Goal: Task Accomplishment & Management: Manage account settings

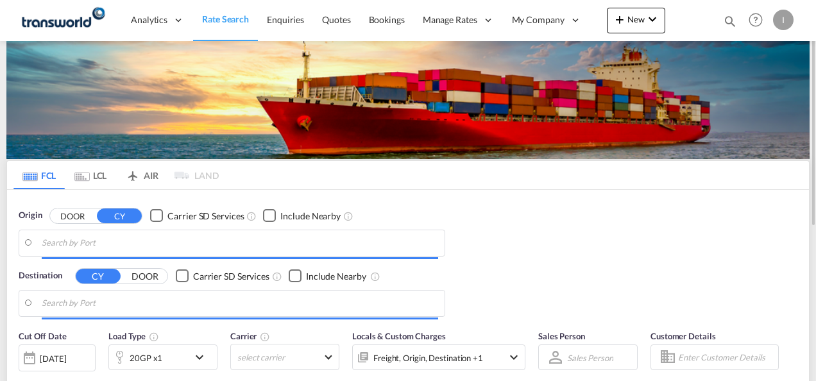
type input "Mundra, INMUN"
type input "[GEOGRAPHIC_DATA], [GEOGRAPHIC_DATA]"
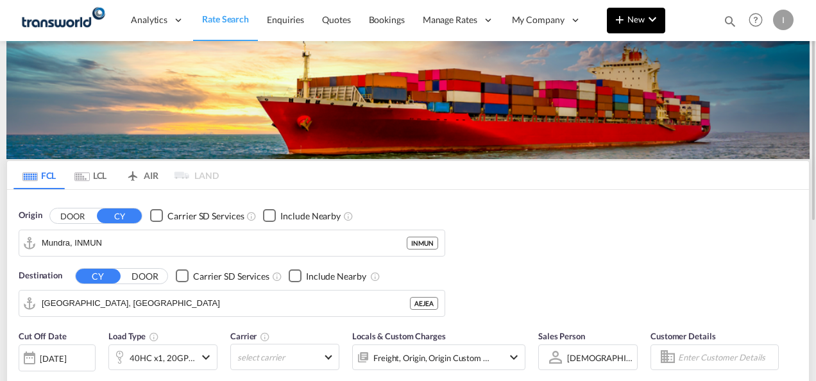
click at [634, 22] on span "New" at bounding box center [636, 19] width 48 height 10
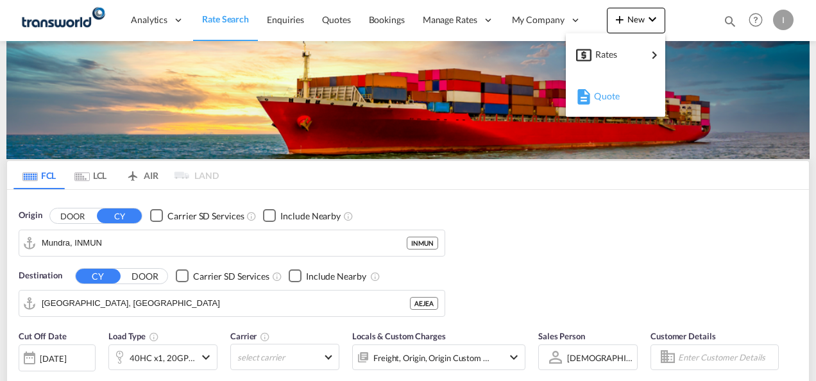
click at [607, 101] on span "Quote" at bounding box center [601, 96] width 14 height 26
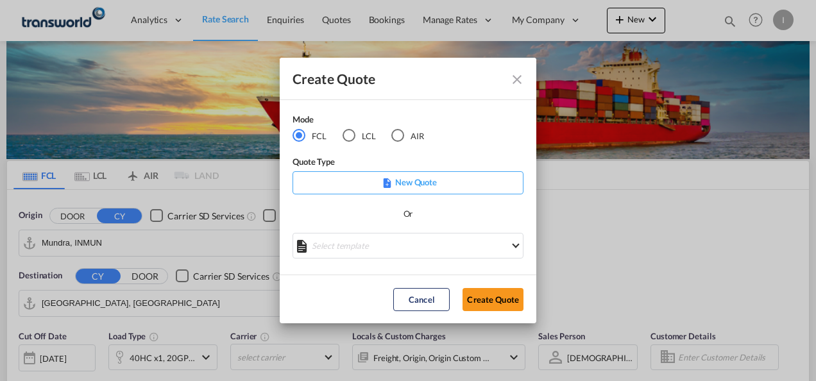
click at [514, 83] on md-icon "Close dialog" at bounding box center [516, 79] width 15 height 15
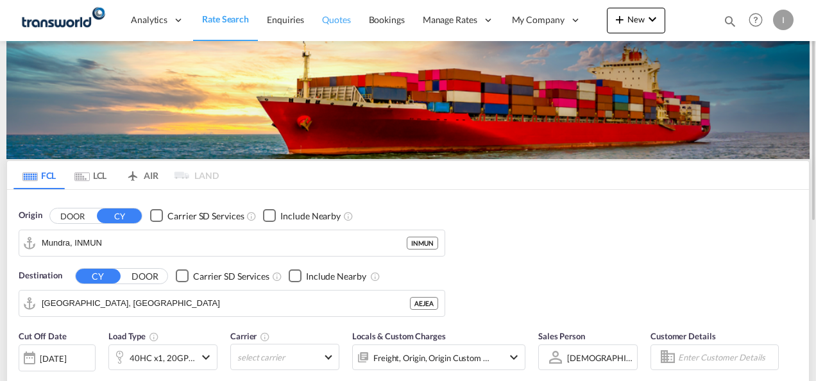
click at [323, 19] on span "Quotes" at bounding box center [336, 19] width 28 height 11
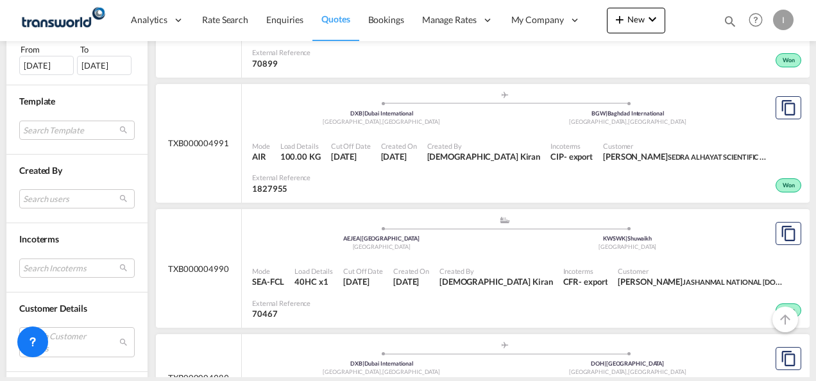
scroll to position [449, 0]
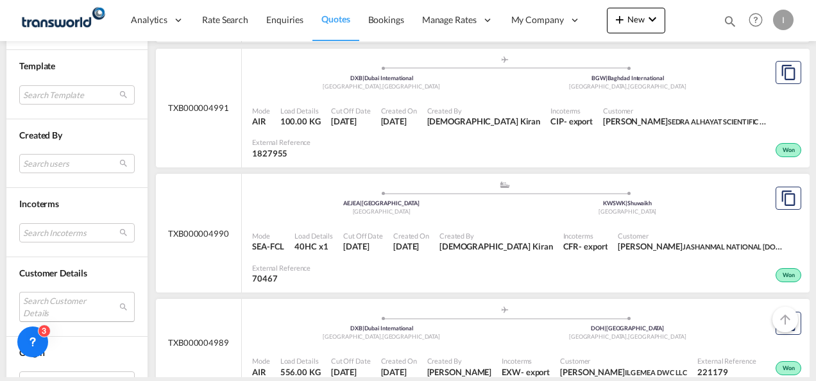
click at [76, 307] on md-select "Search Customer Details user name user [PERSON_NAME] [PERSON_NAME][EMAIL_ADDRES…" at bounding box center [76, 306] width 115 height 29
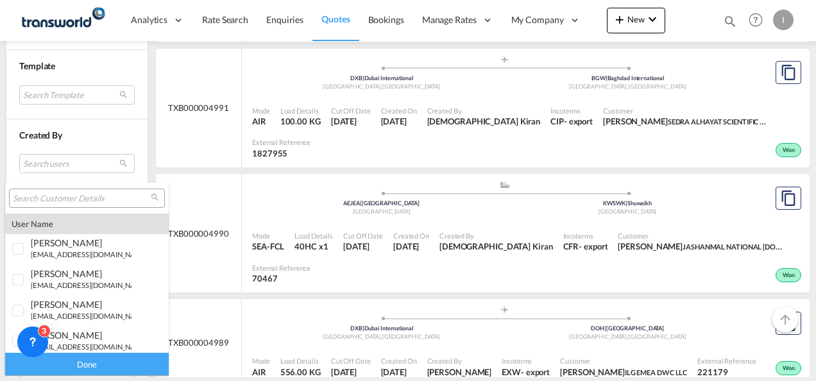
click at [58, 198] on input "search" at bounding box center [82, 199] width 138 height 12
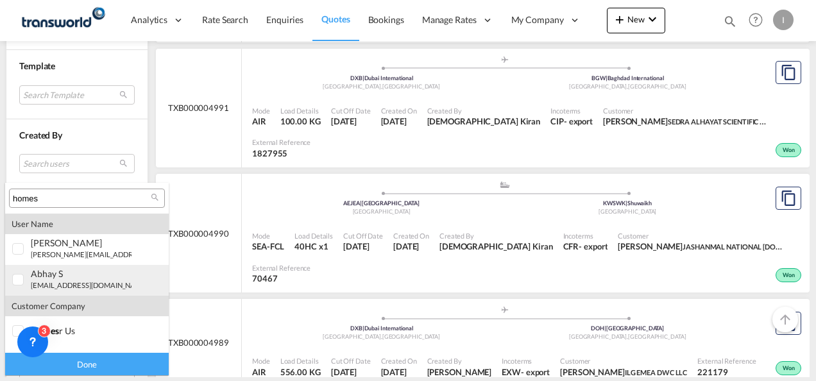
type input "homes"
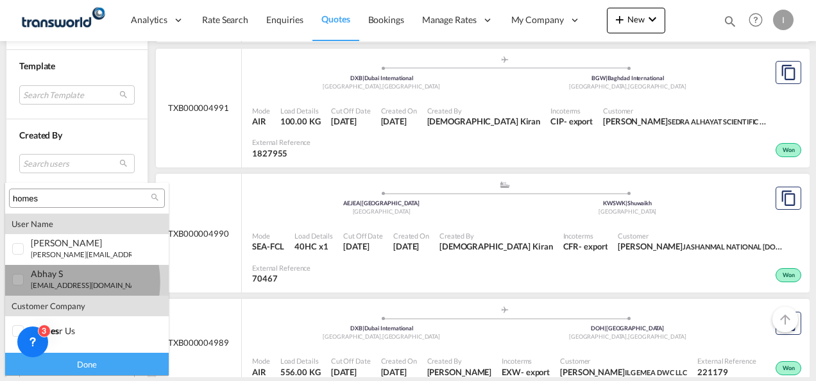
click at [57, 282] on small "[EMAIL_ADDRESS][DOMAIN_NAME]" at bounding box center [89, 285] width 117 height 8
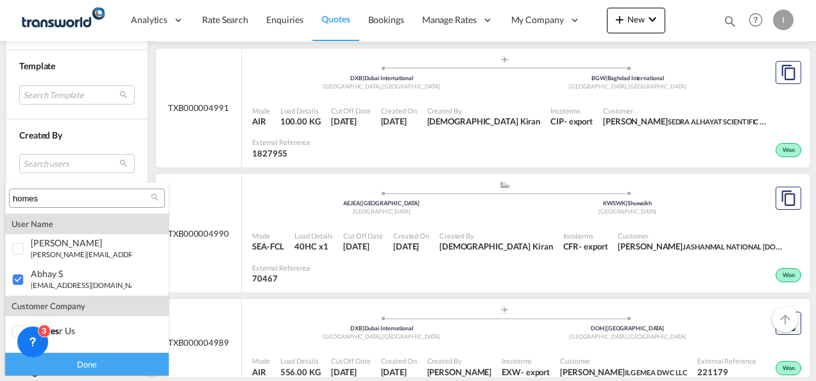
click at [73, 362] on div "Done" at bounding box center [87, 364] width 164 height 22
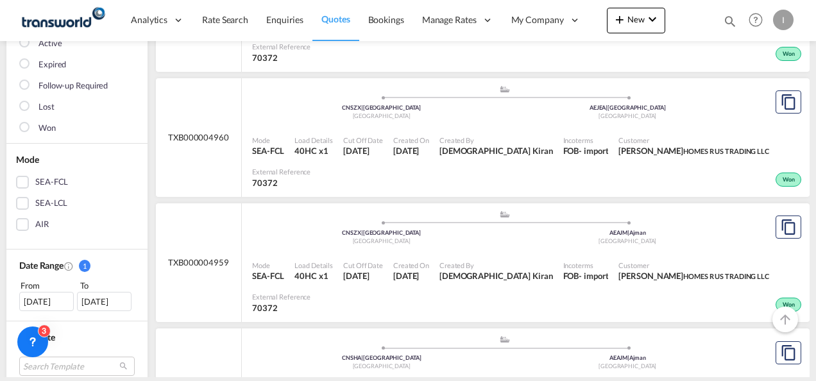
scroll to position [257, 0]
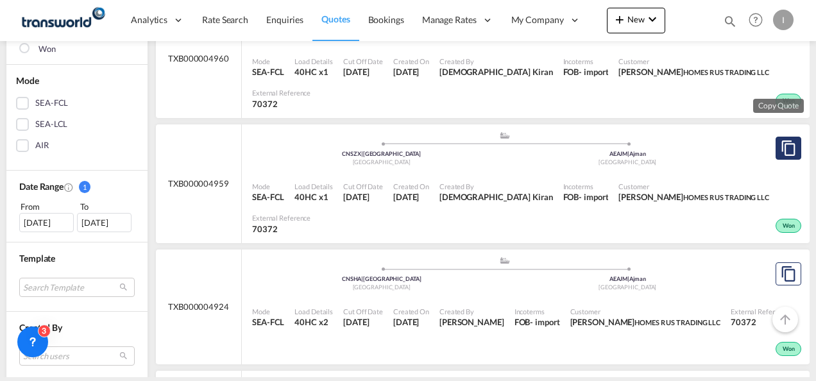
click at [781, 140] on md-icon "assets/icons/custom/copyQuote.svg" at bounding box center [787, 147] width 15 height 15
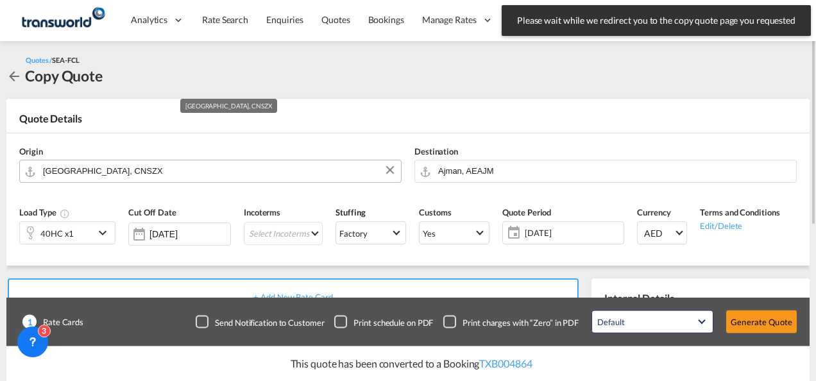
click at [306, 165] on input "[GEOGRAPHIC_DATA], CNSZX" at bounding box center [218, 171] width 351 height 22
click at [378, 169] on input "[GEOGRAPHIC_DATA], CNSZX" at bounding box center [218, 171] width 351 height 22
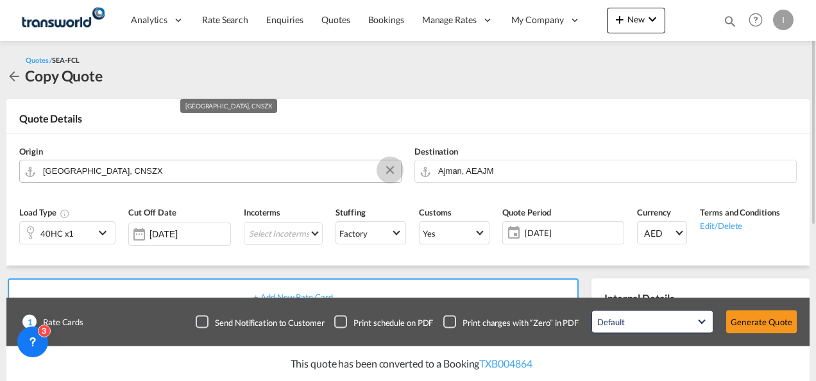
click at [387, 169] on button "Clear Input" at bounding box center [389, 169] width 19 height 19
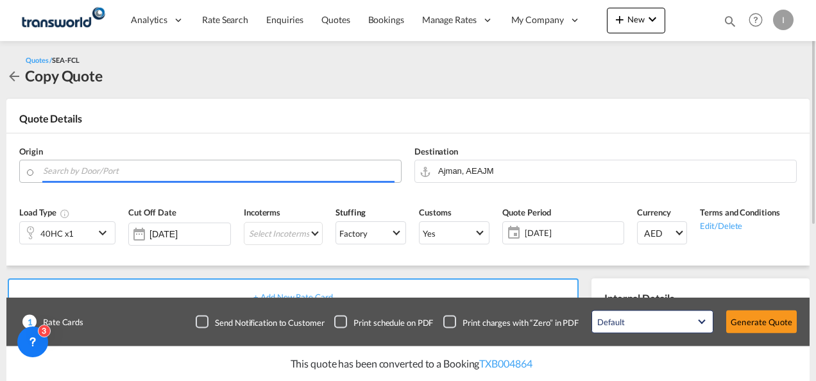
click at [328, 170] on input "Search by Door/Port" at bounding box center [218, 171] width 351 height 22
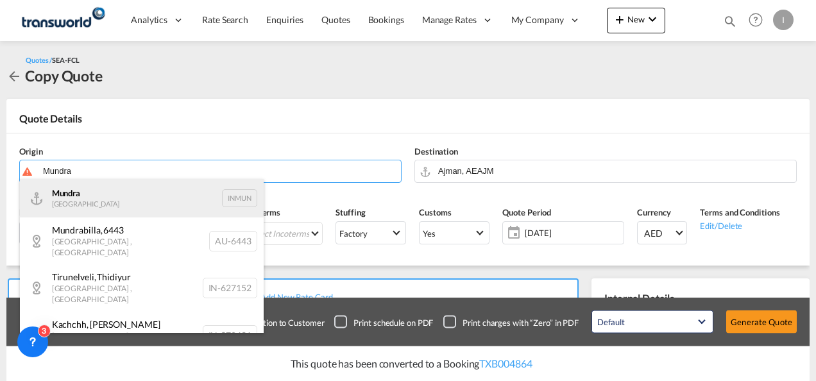
click at [107, 195] on div "Mundra India INMUN" at bounding box center [142, 198] width 244 height 38
type input "Mundra, INMUN"
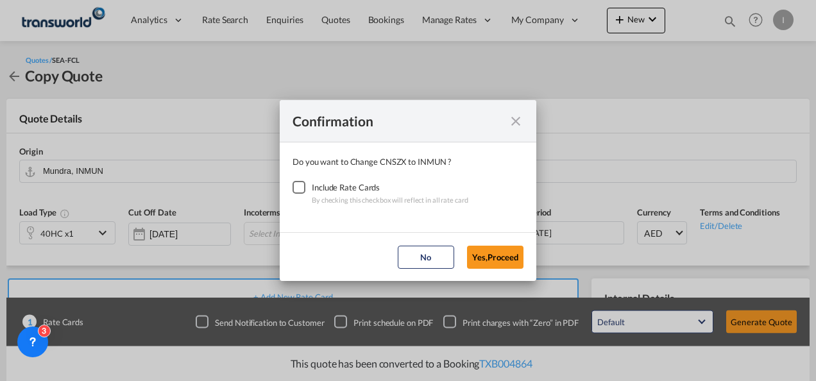
click at [301, 189] on div "Checkbox No Ink" at bounding box center [298, 187] width 13 height 13
click at [494, 262] on button "Yes,Proceed" at bounding box center [495, 257] width 56 height 23
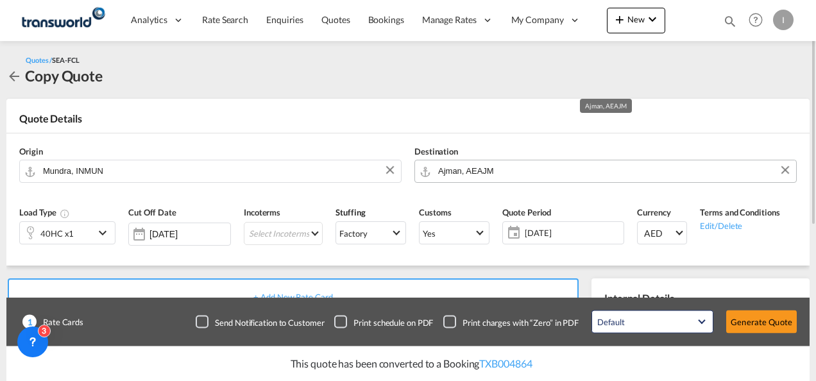
click at [492, 174] on input "Ajman, AEAJM" at bounding box center [613, 171] width 351 height 22
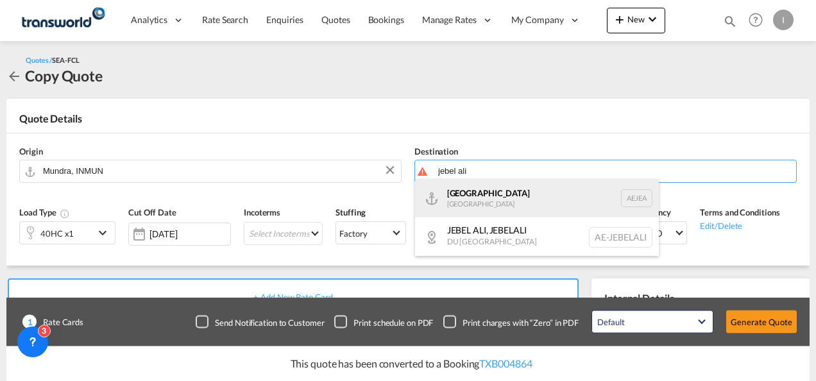
click at [474, 190] on div "[GEOGRAPHIC_DATA] [GEOGRAPHIC_DATA]" at bounding box center [537, 198] width 244 height 38
type input "[GEOGRAPHIC_DATA], [GEOGRAPHIC_DATA]"
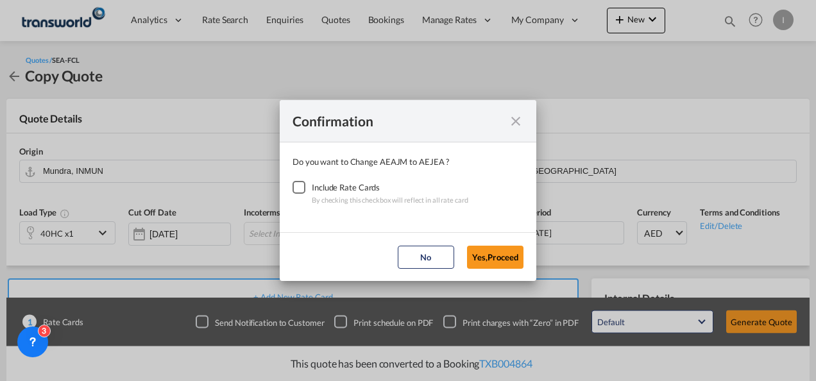
click at [294, 185] on div "Checkbox No Ink" at bounding box center [298, 187] width 13 height 13
click at [498, 260] on button "Yes,Proceed" at bounding box center [495, 257] width 56 height 23
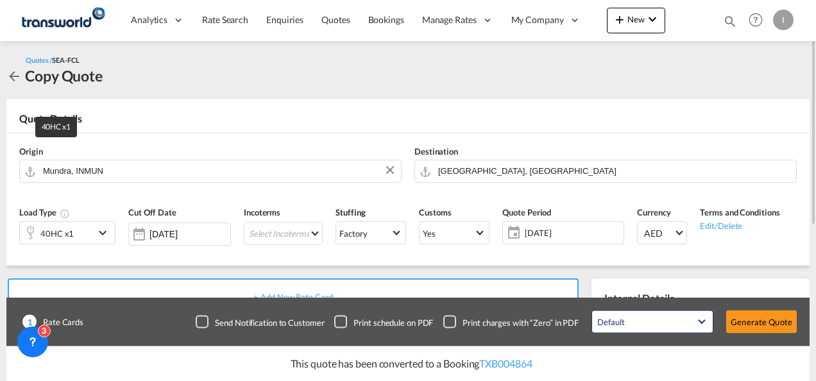
click at [64, 228] on div "40HC x1" at bounding box center [56, 233] width 33 height 18
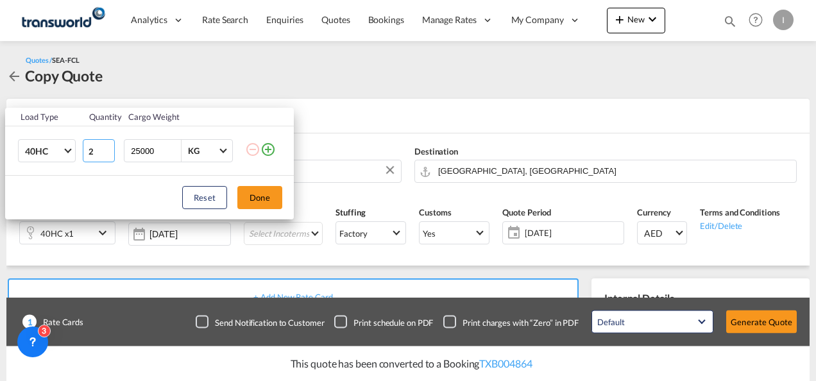
click at [108, 149] on input "2" at bounding box center [99, 150] width 32 height 23
type input "3"
click at [108, 149] on input "3" at bounding box center [99, 150] width 32 height 23
click at [253, 194] on button "Done" at bounding box center [259, 197] width 45 height 23
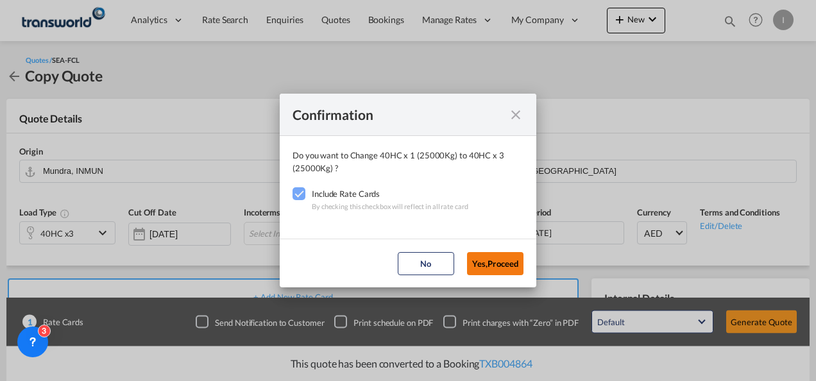
click at [501, 260] on button "Yes,Proceed" at bounding box center [495, 263] width 56 height 23
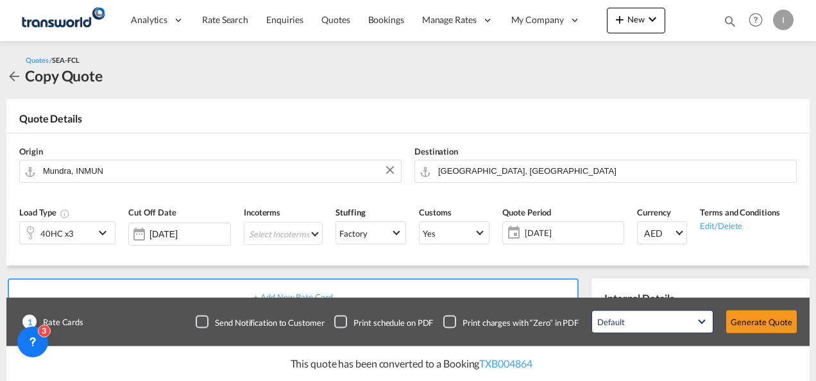
click at [260, 235] on md-select "Select Incoterms CPT - import Carrier Paid to FOB - import Free on Board DPU - …" at bounding box center [283, 233] width 79 height 23
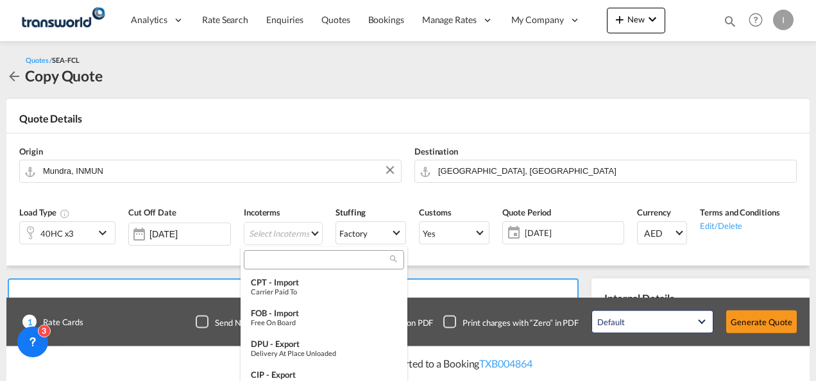
click at [268, 262] on input "search" at bounding box center [319, 260] width 142 height 12
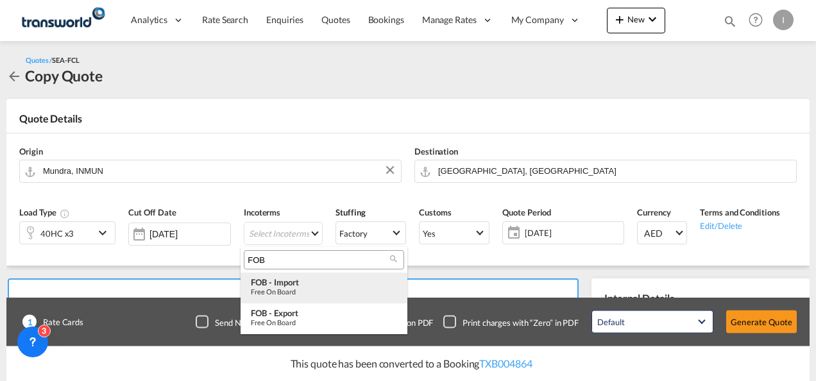
type input "FOB"
click at [296, 299] on md-option "FOB - import Free on Board" at bounding box center [323, 288] width 167 height 31
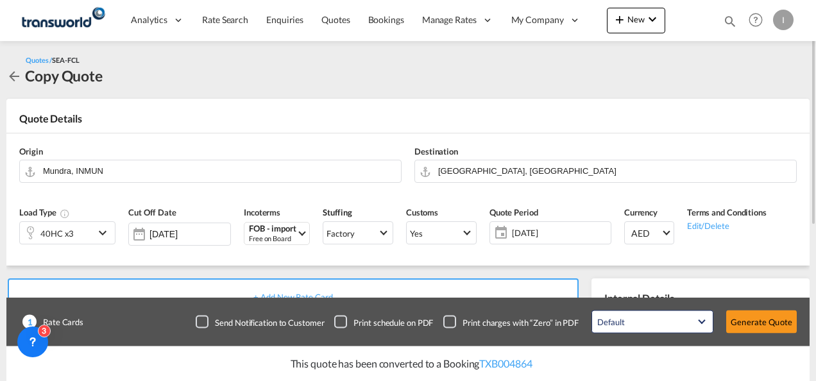
click at [333, 83] on div "Quotes / SEA-FCL Copy Quote" at bounding box center [407, 70] width 803 height 32
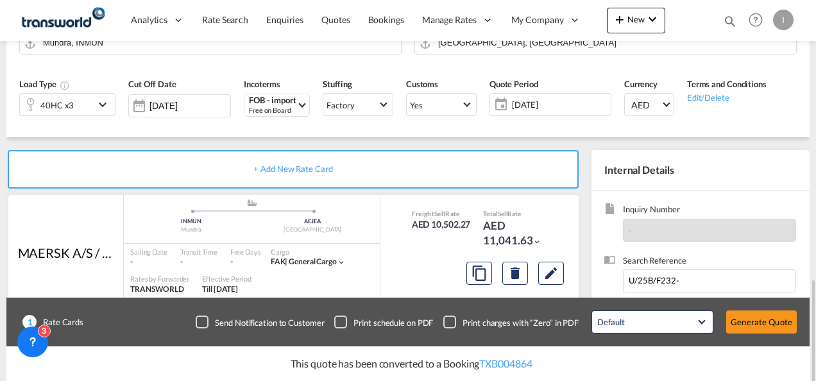
scroll to position [257, 0]
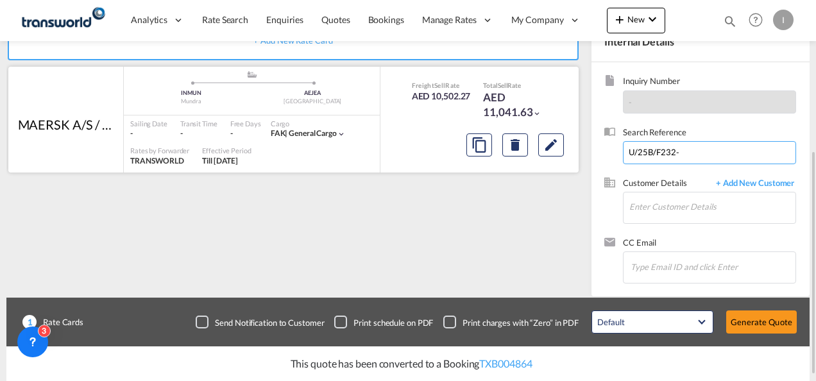
drag, startPoint x: 682, startPoint y: 148, endPoint x: 532, endPoint y: 147, distance: 150.1
click at [541, 148] on div "+ Add New Rate Card MAERSK A/S / TDWC-[GEOGRAPHIC_DATA] added by you .a{fill:#a…" at bounding box center [407, 152] width 803 height 287
paste input "U/25B/H044"
type input "U/25B/H044"
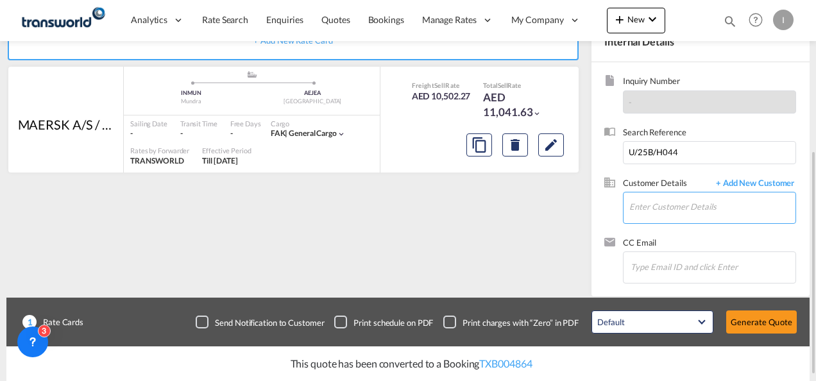
click at [641, 210] on input "Enter Customer Details" at bounding box center [712, 206] width 166 height 29
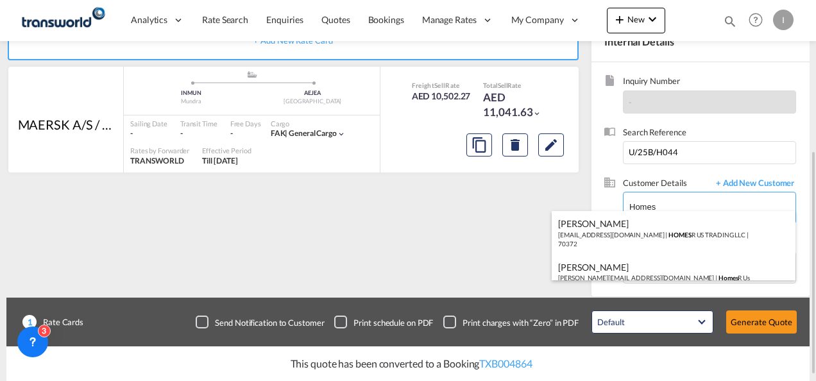
click at [630, 226] on div "Abhay S [EMAIL_ADDRESS][DOMAIN_NAME] | HOMES R US TRADING LLC | 70372" at bounding box center [673, 233] width 244 height 44
type input "HOMES R US TRADING LLC, Abhay S, [EMAIL_ADDRESS][DOMAIN_NAME]"
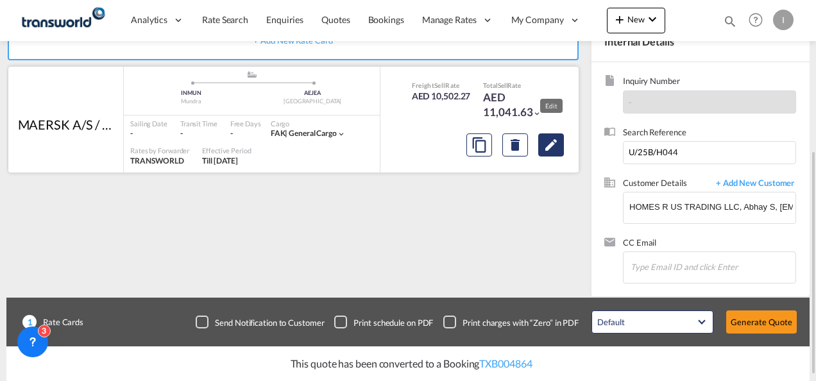
click at [549, 147] on md-icon "Edit" at bounding box center [550, 144] width 15 height 15
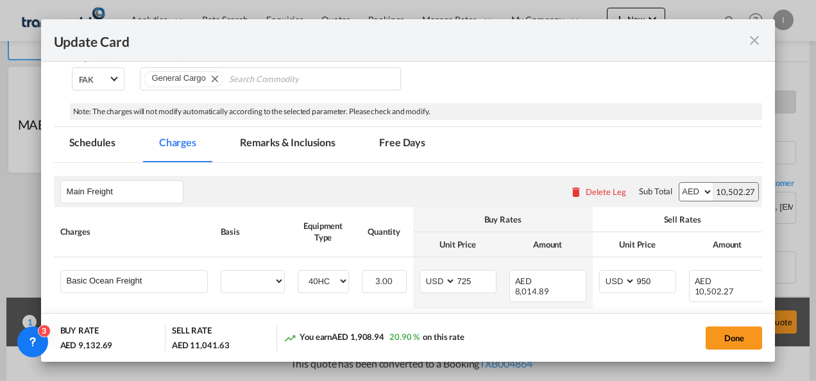
select select "per equipment"
select select "per B/L"
select select "per equipment"
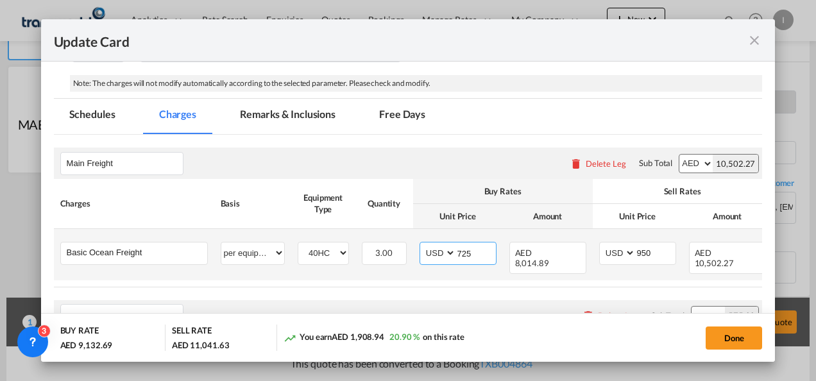
click at [462, 253] on input "725" at bounding box center [476, 251] width 40 height 19
click at [461, 253] on input "725" at bounding box center [476, 251] width 40 height 19
type input "285"
click at [644, 248] on input "950" at bounding box center [655, 251] width 40 height 19
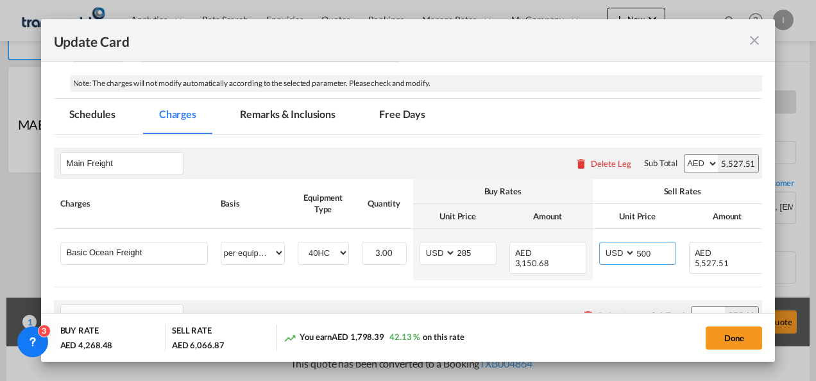
type input "500"
click at [472, 319] on md-dialog-actions "BUY RATE AED 4,268.48 SELL RATE AED 6,066.87 You earn AED 1,798.39 42.13 % on t…" at bounding box center [408, 337] width 734 height 49
click at [720, 339] on button "Done" at bounding box center [733, 337] width 56 height 23
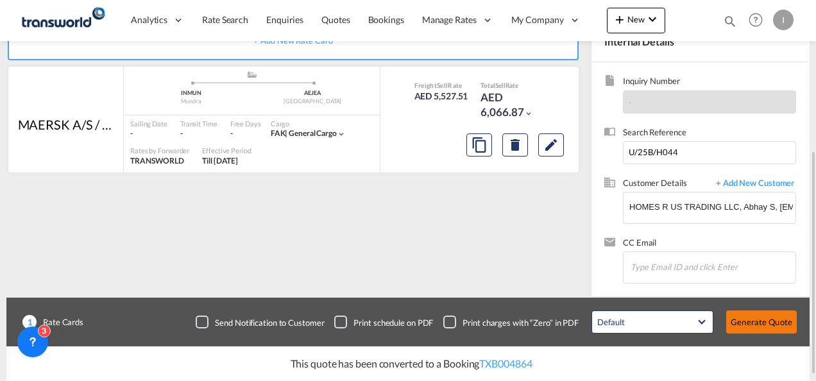
click at [740, 327] on button "Generate Quote" at bounding box center [761, 321] width 71 height 23
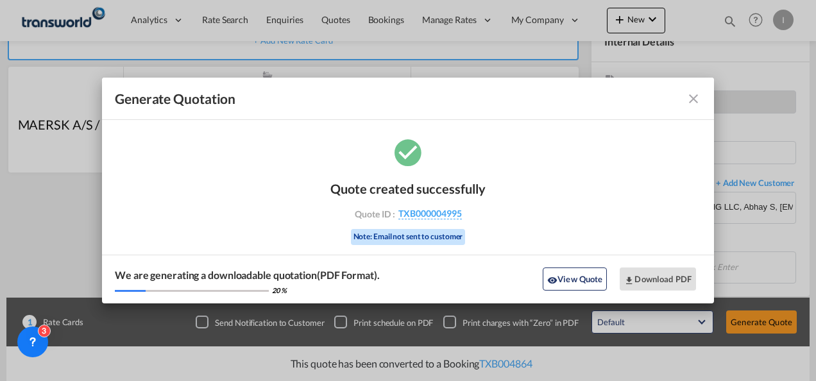
click at [427, 206] on div "Quote created successfully Quote ID : TXB000004995 Note: Email not sent to cust…" at bounding box center [407, 211] width 155 height 87
click at [427, 213] on span "TXB000004995" at bounding box center [429, 214] width 63 height 12
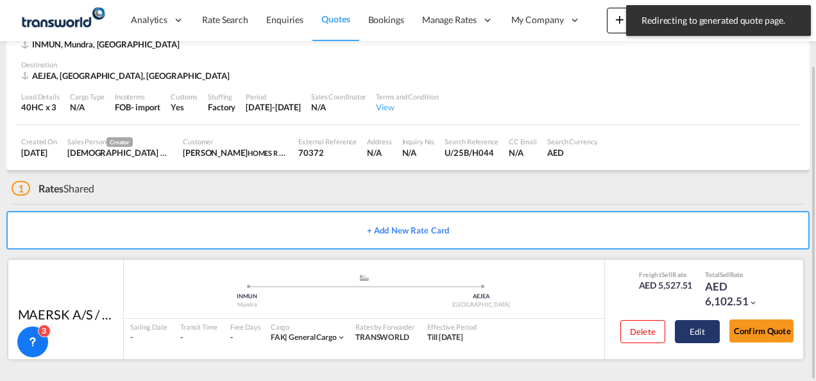
click at [755, 328] on button "Confirm Quote" at bounding box center [761, 330] width 64 height 23
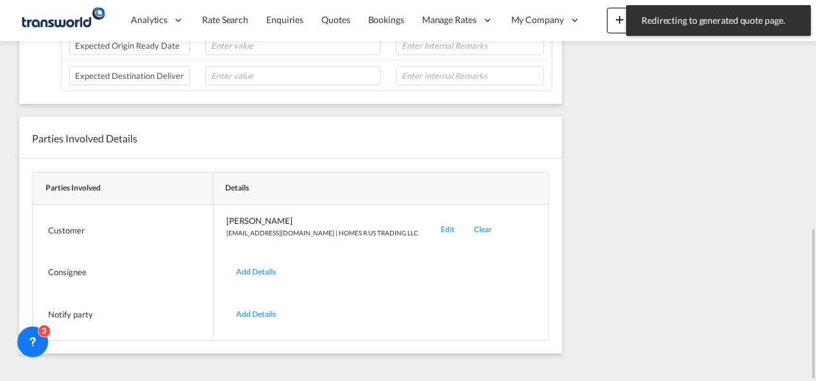
scroll to position [254, 0]
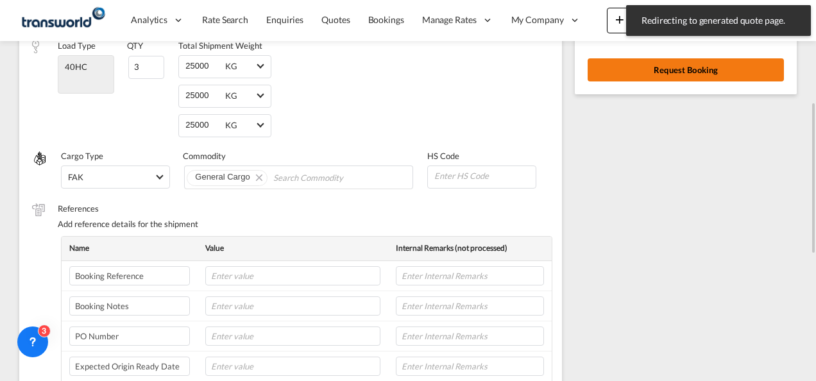
click at [604, 64] on button "Request Booking" at bounding box center [685, 69] width 196 height 23
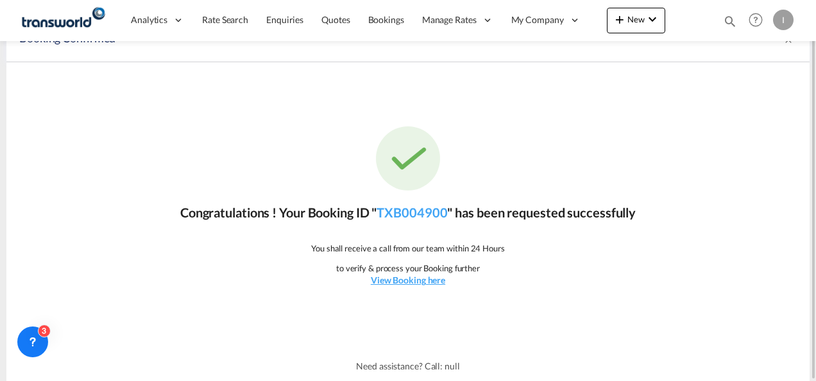
scroll to position [0, 0]
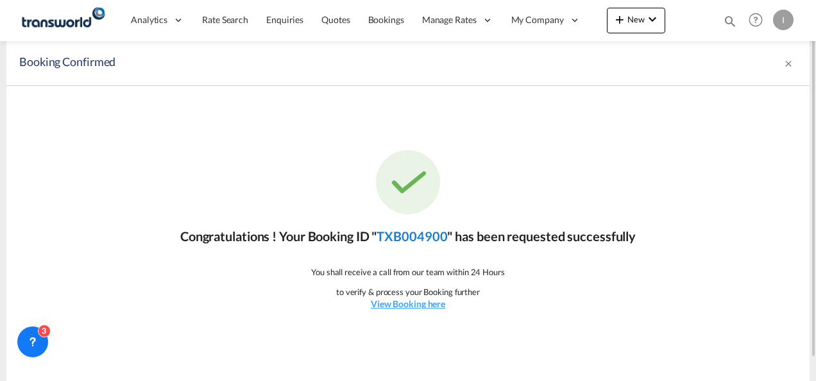
click at [401, 236] on link "TXB004900" at bounding box center [411, 235] width 71 height 15
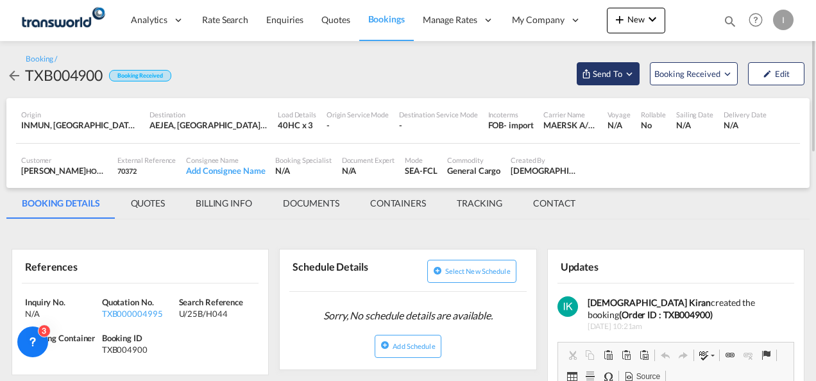
click at [618, 76] on span "Send To" at bounding box center [607, 73] width 32 height 13
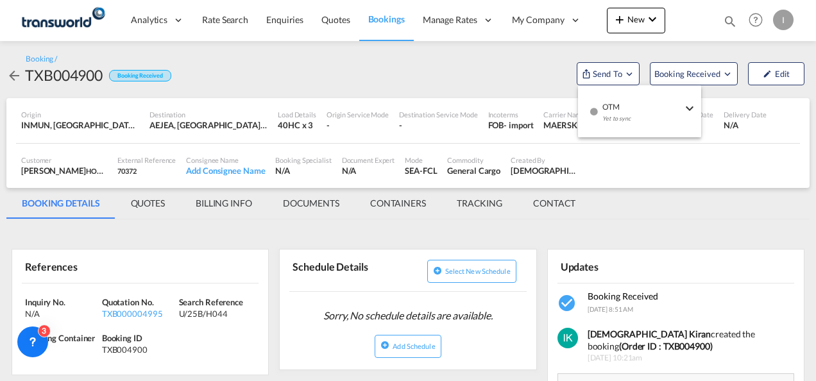
click at [622, 97] on span "OTM" at bounding box center [642, 103] width 80 height 12
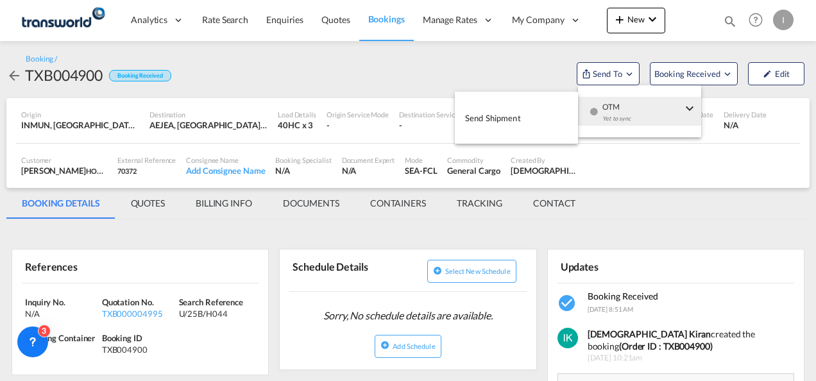
click at [505, 117] on span "Send Shipment" at bounding box center [493, 118] width 56 height 21
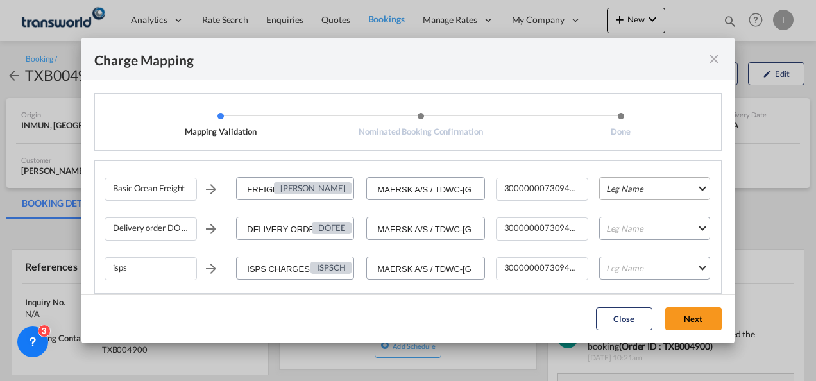
click at [610, 187] on md-select "Leg Name HANDLING ORIGIN VESSEL HANDLING DESTINATION OTHERS TL PICK UP CUSTOMS …" at bounding box center [654, 188] width 111 height 23
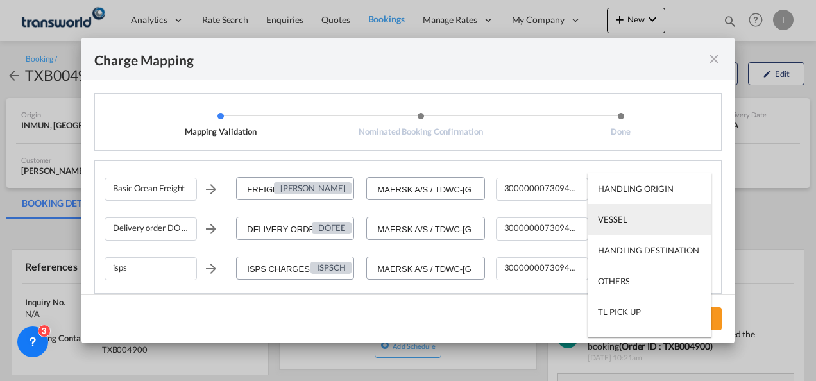
click at [612, 212] on md-option "VESSEL" at bounding box center [649, 219] width 124 height 31
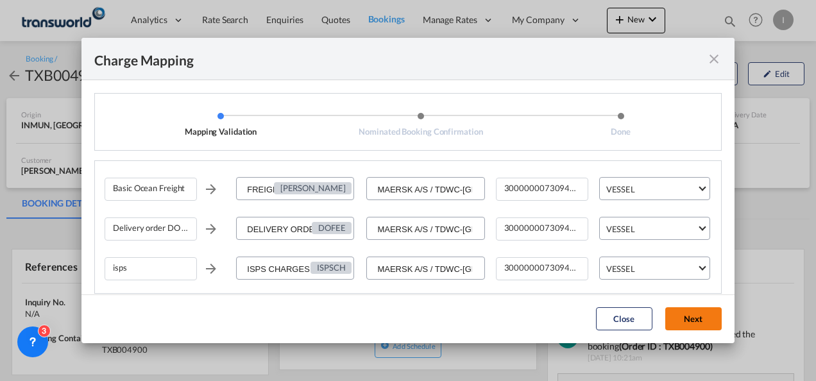
click at [694, 315] on button "Next" at bounding box center [693, 318] width 56 height 23
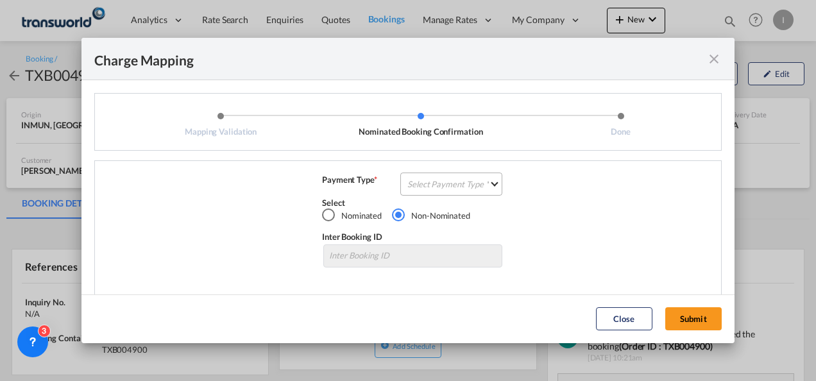
click at [419, 175] on md-select "Select Payment Type COLLECT PREPAID" at bounding box center [451, 183] width 102 height 23
click at [432, 182] on div "COLLECT" at bounding box center [421, 184] width 37 height 12
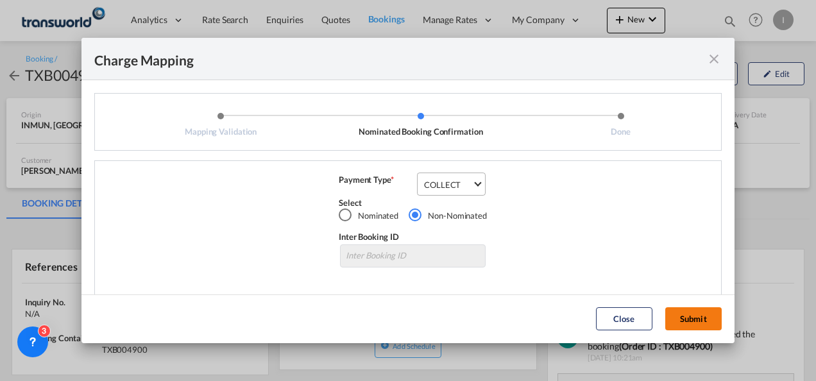
click at [699, 326] on button "Submit" at bounding box center [693, 318] width 56 height 23
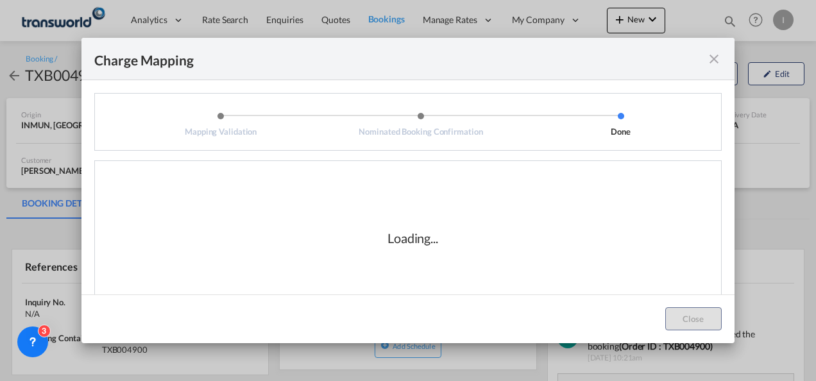
click at [481, 263] on div "Loading..." at bounding box center [413, 238] width 616 height 128
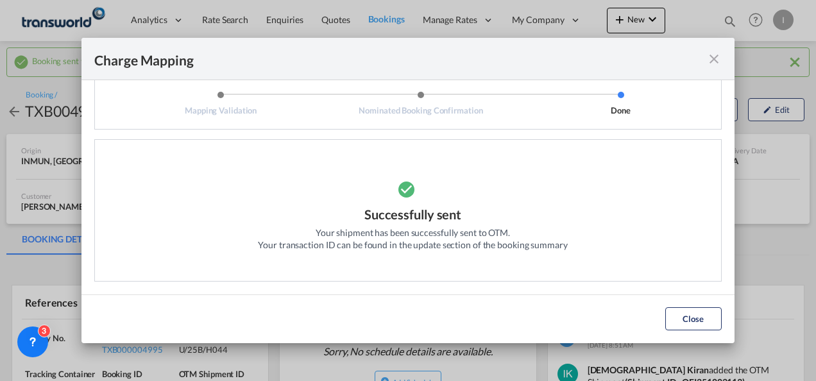
click at [694, 319] on button "Close" at bounding box center [693, 318] width 56 height 23
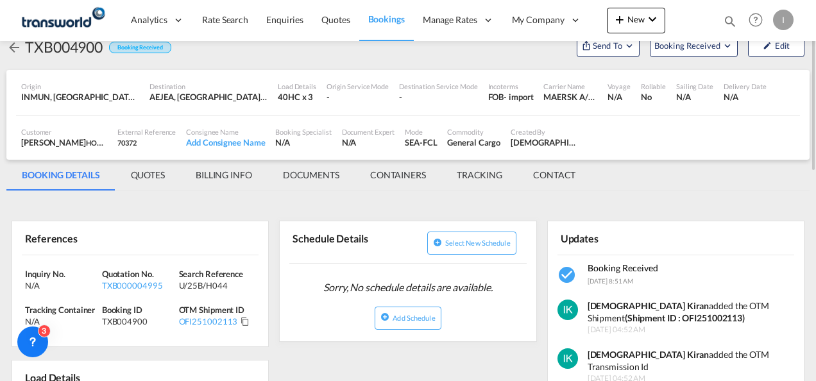
scroll to position [128, 0]
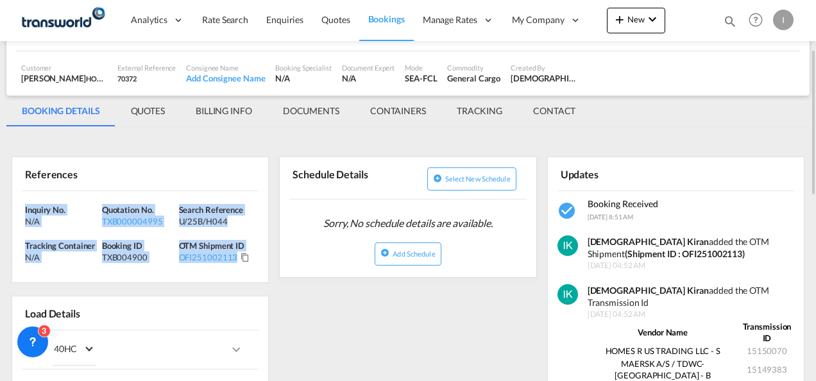
drag, startPoint x: 262, startPoint y: 263, endPoint x: 12, endPoint y: 210, distance: 255.1
click at [12, 210] on div "Inquiry No. N/A Quotation No. TXB000004995 Search Reference U/25B/H044 Tracking…" at bounding box center [140, 237] width 256 height 92
copy div "Inquiry No. N/A Quotation No. TXB000004995 Search Reference U/25B/H044 Tracking…"
click at [120, 219] on div "TXB000004995" at bounding box center [139, 221] width 74 height 12
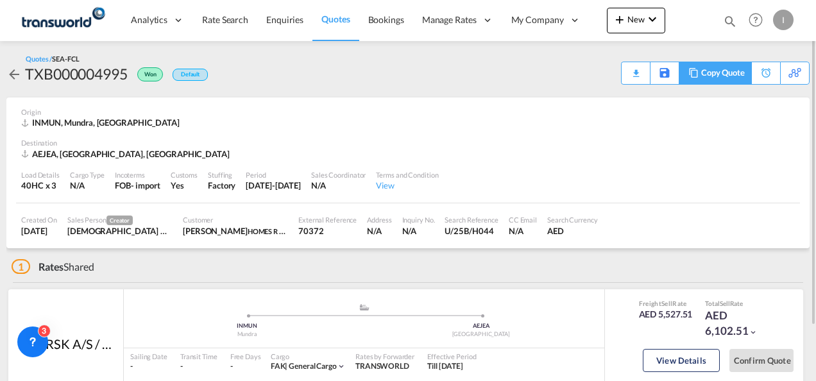
click at [730, 75] on div "Copy Quote" at bounding box center [723, 73] width 44 height 22
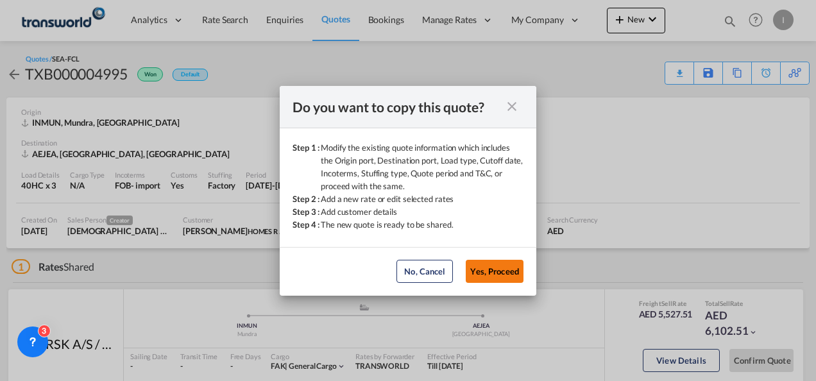
click at [505, 269] on button "Yes, Proceed" at bounding box center [495, 271] width 58 height 23
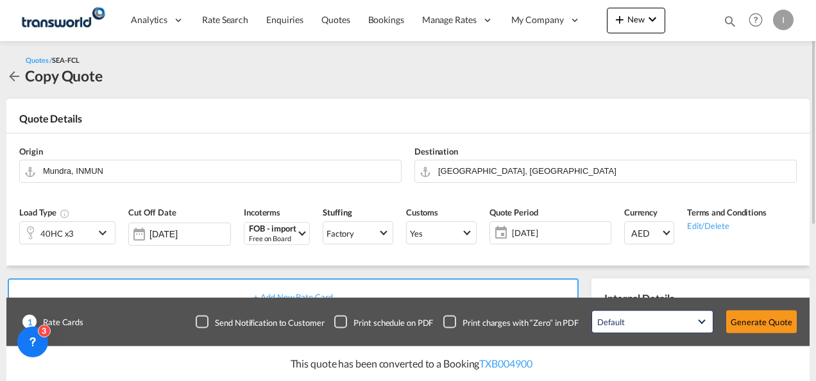
click at [102, 234] on md-icon "icon-chevron-down" at bounding box center [104, 232] width 19 height 15
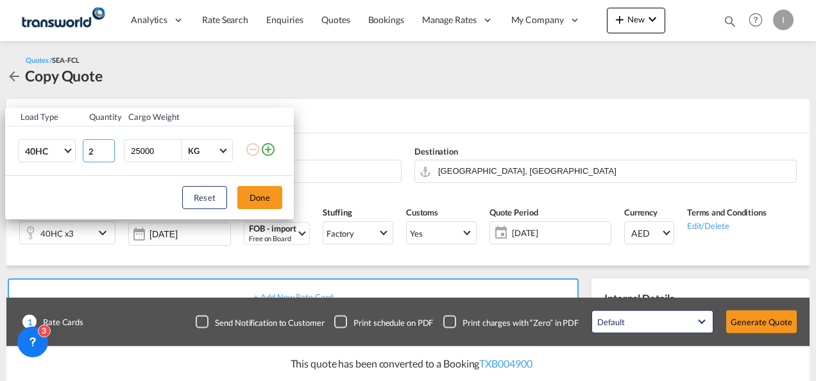
click at [108, 153] on input "2" at bounding box center [99, 150] width 32 height 23
type input "1"
click at [108, 153] on input "1" at bounding box center [99, 150] width 32 height 23
click at [273, 203] on button "Done" at bounding box center [259, 197] width 45 height 23
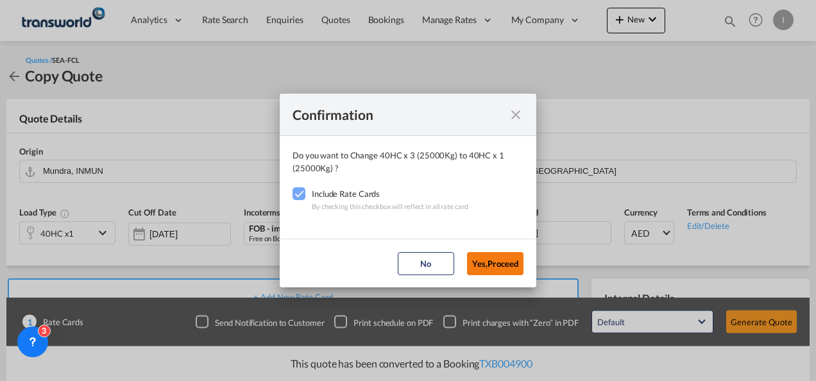
click at [495, 262] on button "Yes,Proceed" at bounding box center [495, 263] width 56 height 23
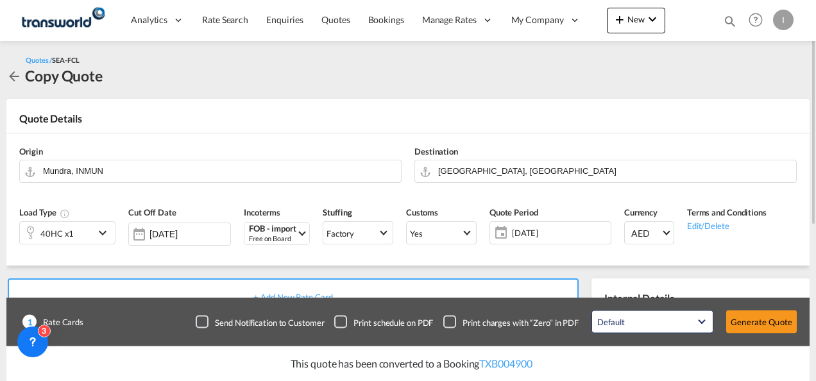
scroll to position [192, 0]
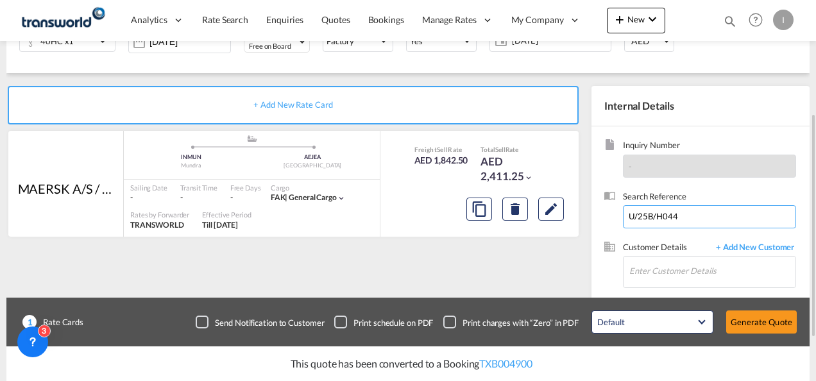
click at [631, 215] on input "U/25B/H044" at bounding box center [709, 216] width 173 height 23
paste input "36"
type input "U/25B/H036"
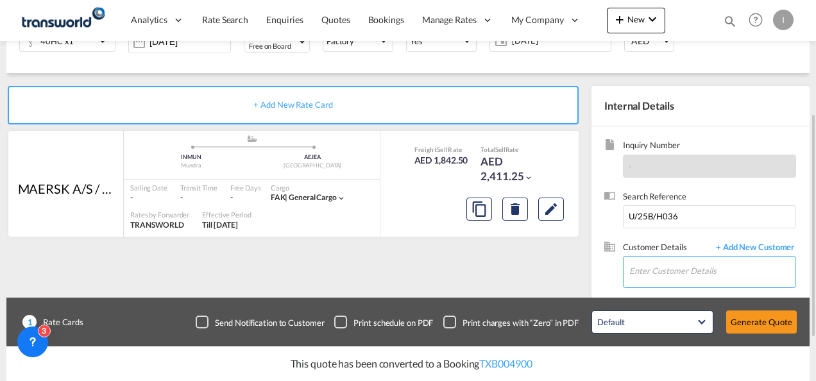
click at [646, 264] on input "Enter Customer Details" at bounding box center [712, 271] width 166 height 29
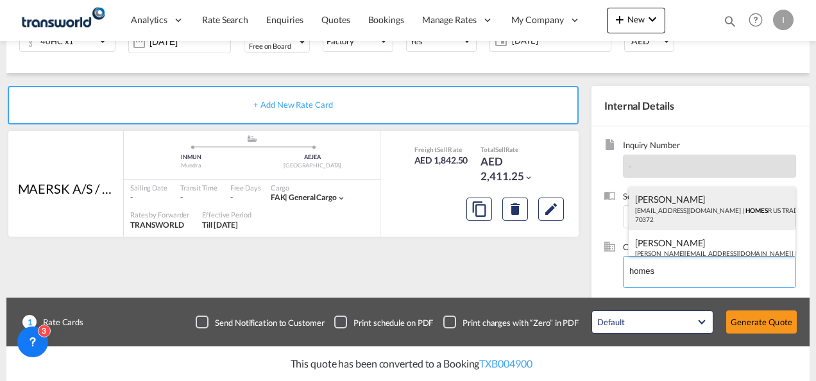
click at [660, 209] on div "Abhay S [EMAIL_ADDRESS][DOMAIN_NAME] | HOMES R US TRADING LLC | 70372" at bounding box center [711, 209] width 167 height 44
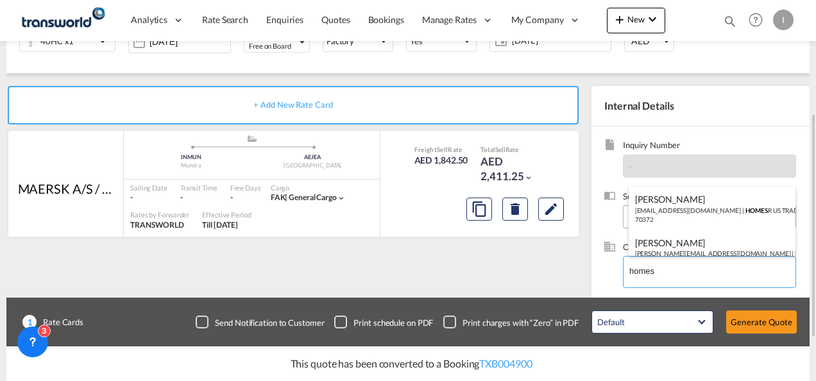
type input "HOMES R US TRADING LLC, Abhay S, [EMAIL_ADDRESS][DOMAIN_NAME]"
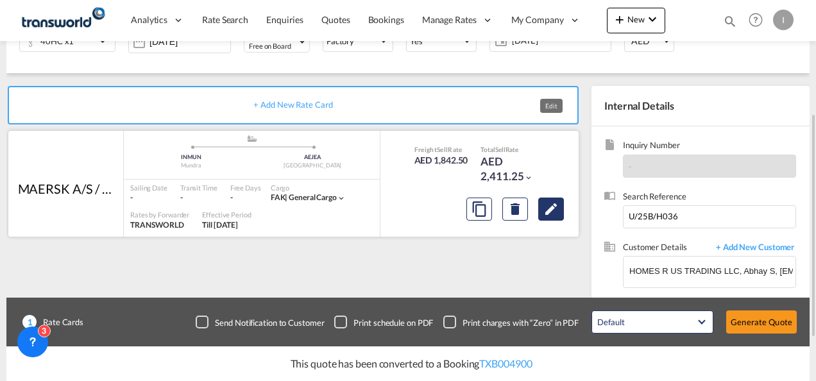
click at [550, 214] on md-icon "Edit" at bounding box center [550, 208] width 15 height 15
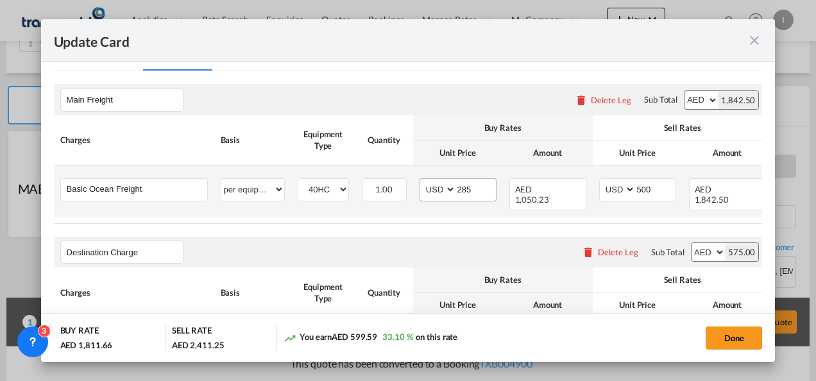
scroll to position [321, 0]
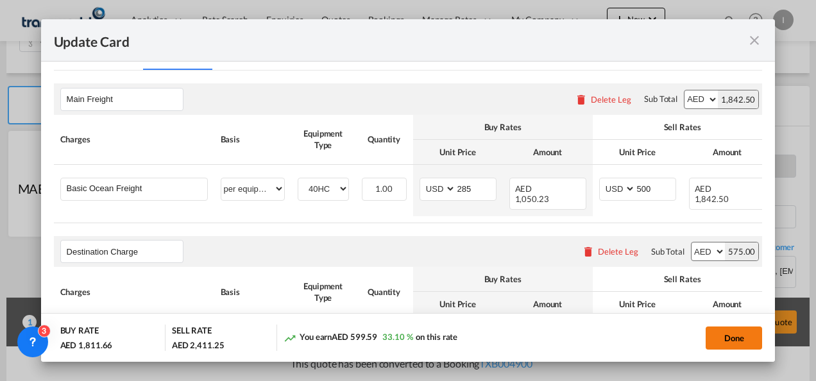
click at [746, 345] on button "Done" at bounding box center [733, 337] width 56 height 23
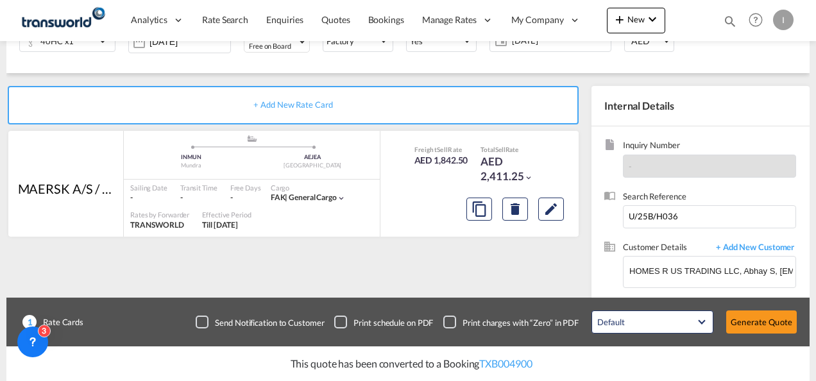
click at [753, 331] on div "Update Card Port of [GEOGRAPHIC_DATA] INMUN T/S Liner/Carrier MAERSK A/S / TDWC…" at bounding box center [408, 190] width 816 height 381
click at [750, 325] on button "Generate Quote" at bounding box center [761, 321] width 71 height 23
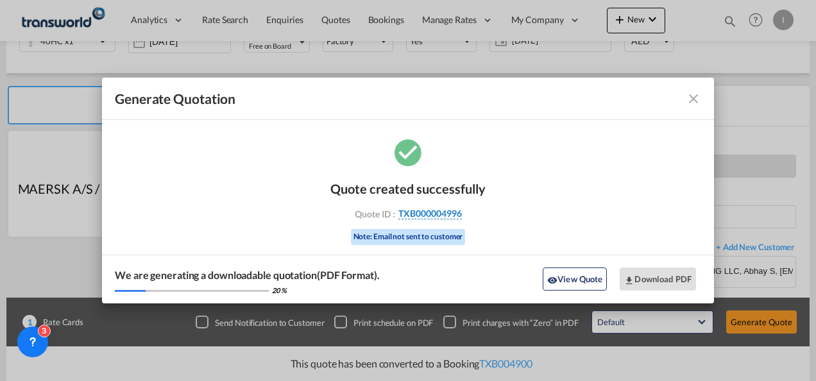
click at [432, 214] on span "TXB000004996" at bounding box center [429, 214] width 63 height 12
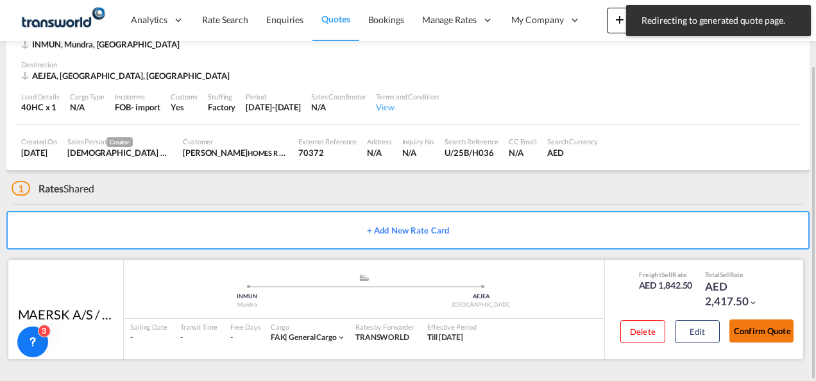
drag, startPoint x: 764, startPoint y: 336, endPoint x: 755, endPoint y: 331, distance: 9.8
click at [764, 336] on button "Confirm Quote" at bounding box center [761, 330] width 64 height 23
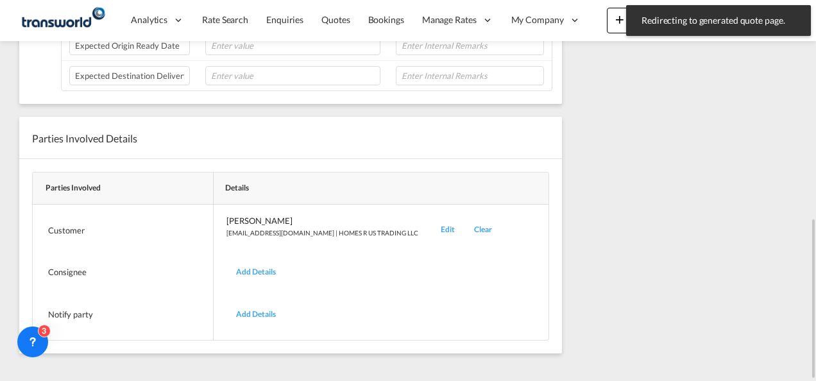
scroll to position [199, 0]
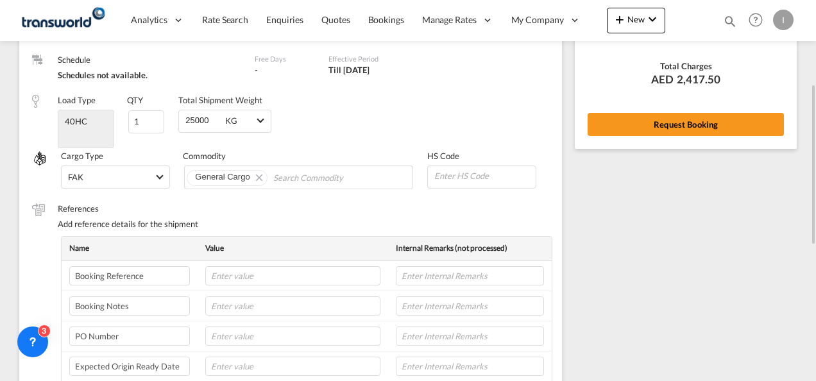
click at [714, 137] on div "Rate Summary Freight AED 1,842.50 Destination Charge AED 575.00 View Exchange R…" at bounding box center [686, 23] width 222 height 249
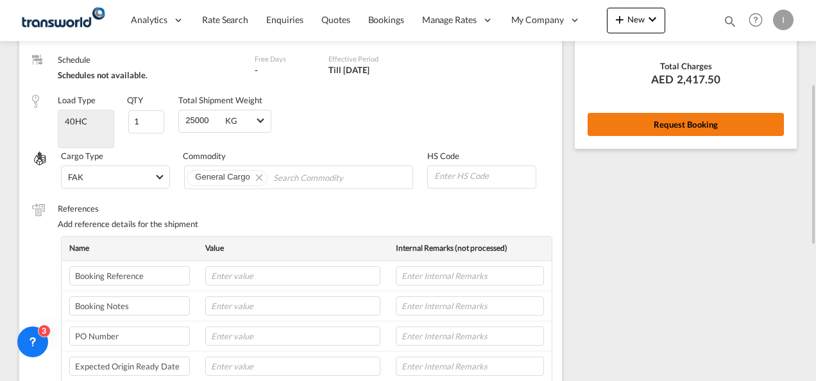
click at [726, 131] on button "Request Booking" at bounding box center [685, 124] width 196 height 23
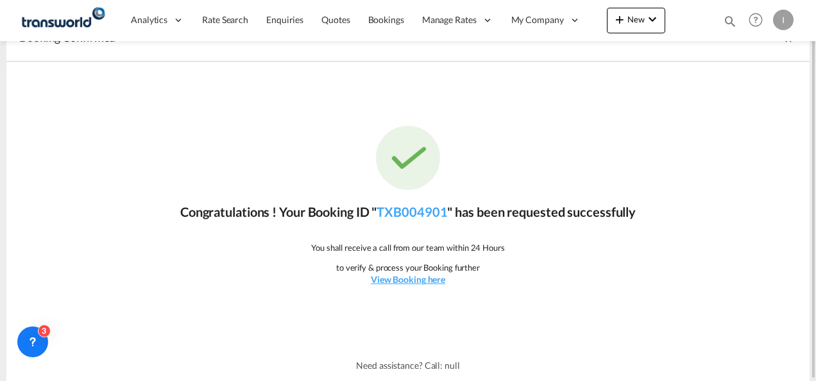
scroll to position [24, 0]
click at [418, 214] on link "TXB004901" at bounding box center [411, 212] width 71 height 15
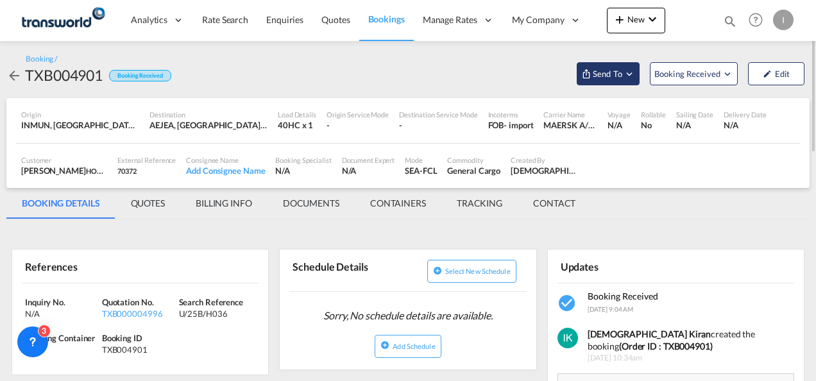
click at [601, 73] on span "Send To" at bounding box center [607, 73] width 32 height 13
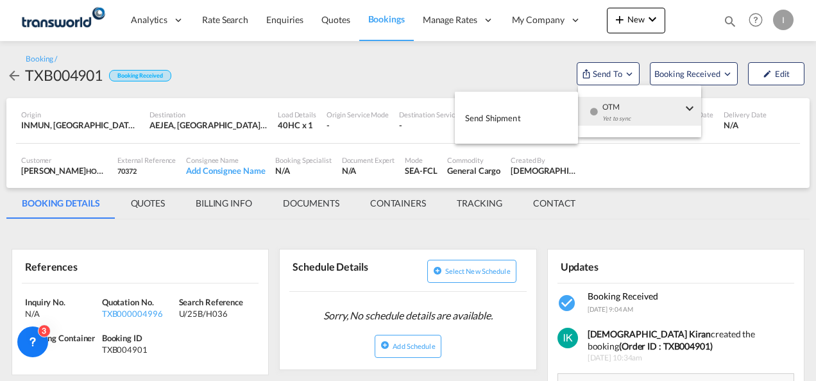
click at [608, 108] on div "OTM Yet to sync" at bounding box center [642, 116] width 80 height 38
click at [525, 115] on button "Send Shipment" at bounding box center [516, 117] width 123 height 29
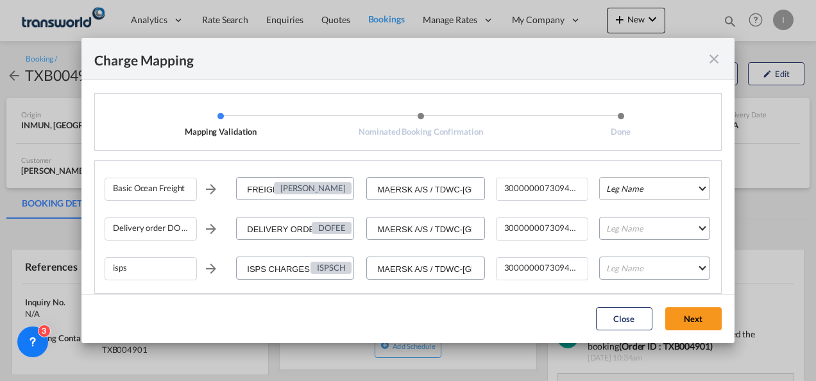
click at [614, 190] on md-select "Leg Name HANDLING ORIGIN VESSEL HANDLING DESTINATION OTHERS TL PICK UP CUSTOMS …" at bounding box center [654, 188] width 111 height 23
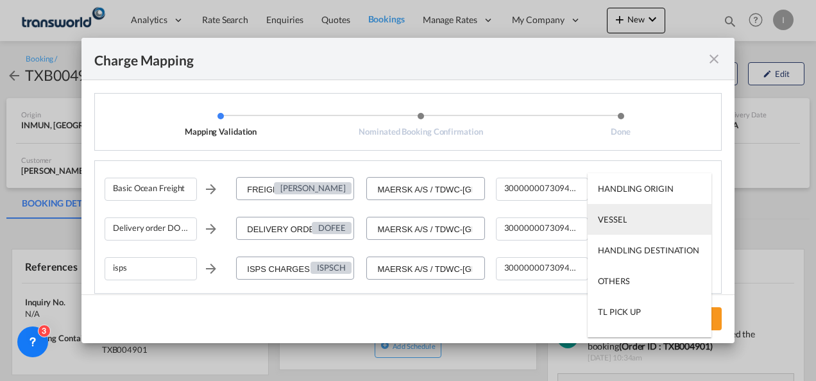
click at [625, 230] on md-option "VESSEL" at bounding box center [649, 219] width 124 height 31
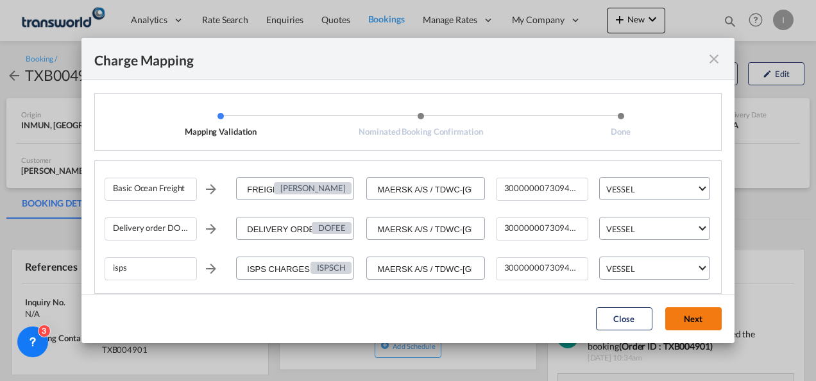
click at [712, 324] on button "Next" at bounding box center [693, 318] width 56 height 23
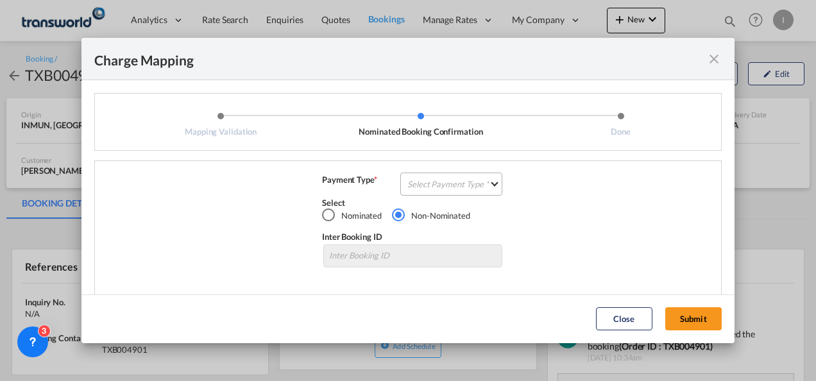
click at [454, 181] on md-select "Select Payment Type COLLECT PREPAID" at bounding box center [451, 183] width 102 height 23
click at [454, 181] on md-option "COLLECT" at bounding box center [450, 184] width 114 height 31
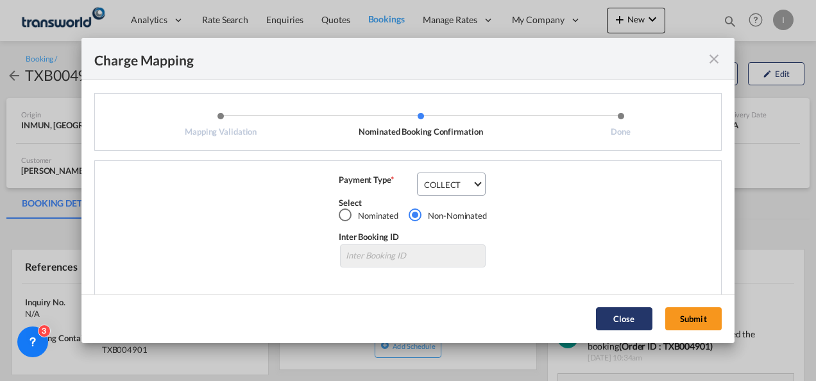
click at [692, 318] on button "Submit" at bounding box center [693, 318] width 56 height 23
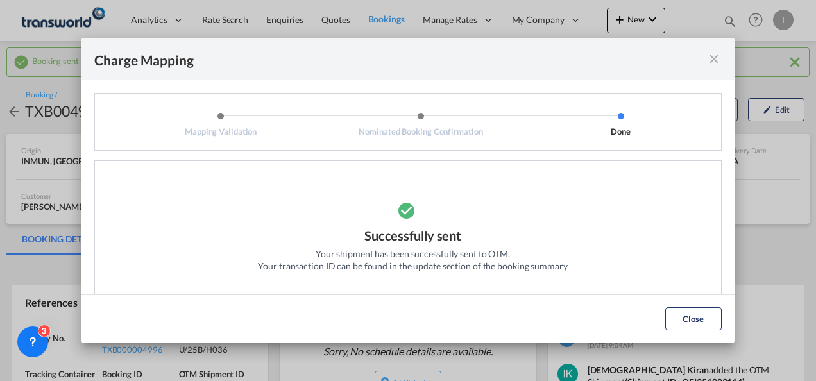
drag, startPoint x: 666, startPoint y: 312, endPoint x: 658, endPoint y: 313, distance: 7.7
click at [666, 313] on button "Close" at bounding box center [693, 318] width 56 height 23
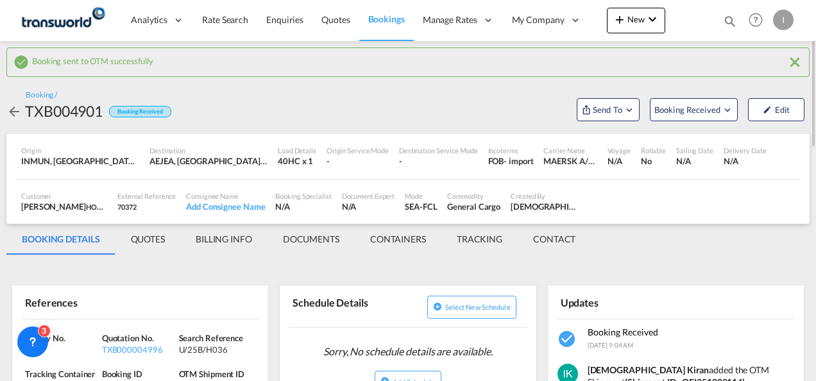
scroll to position [64, 0]
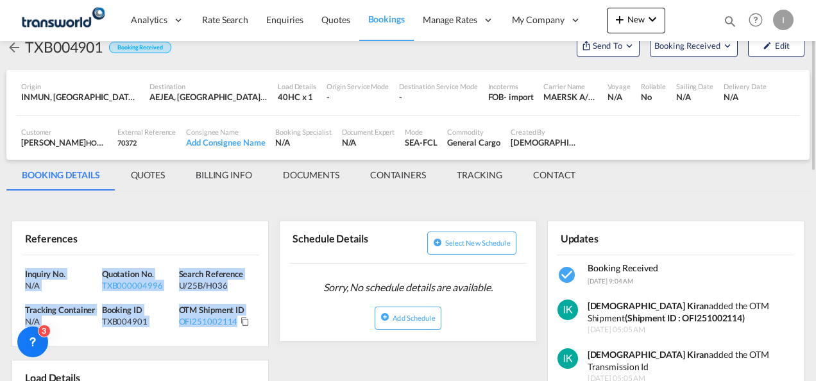
drag, startPoint x: 14, startPoint y: 274, endPoint x: 6, endPoint y: 262, distance: 14.8
copy div "Inquiry No. N/A Quotation No. TXB000004996 Search Reference U/25B/H036 Tracking…"
